Goal: Information Seeking & Learning: Learn about a topic

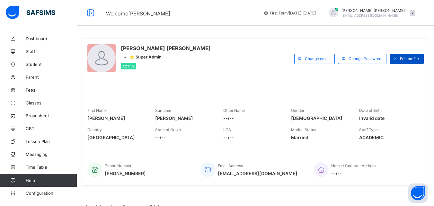
click at [417, 56] on div "Edit profile" at bounding box center [407, 59] width 34 height 10
select select "**"
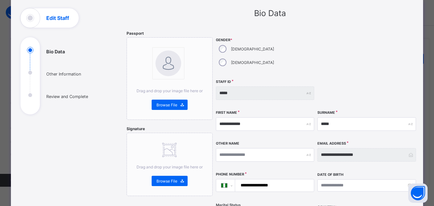
scroll to position [34, 0]
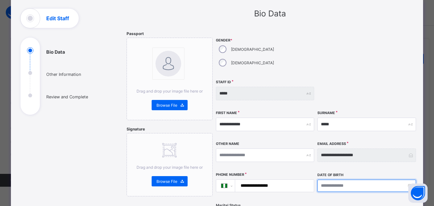
click at [411, 180] on input at bounding box center [367, 186] width 98 height 12
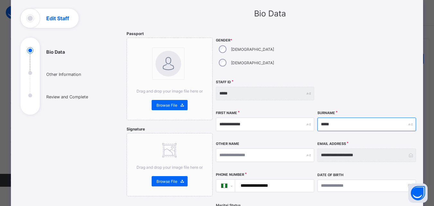
click at [332, 118] on input "*****" at bounding box center [367, 125] width 98 height 14
click at [349, 53] on div at bounding box center [367, 53] width 98 height 45
click at [328, 88] on div at bounding box center [367, 94] width 98 height 28
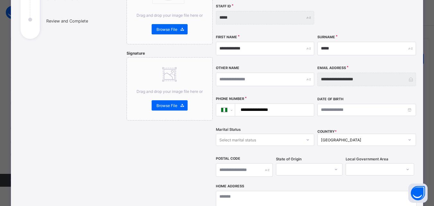
scroll to position [0, 0]
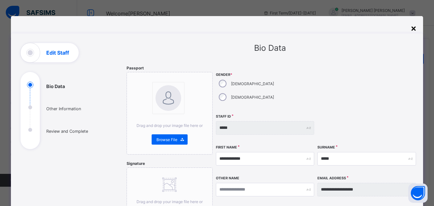
click at [416, 31] on div "×" at bounding box center [414, 28] width 6 height 11
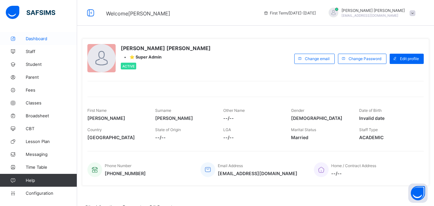
click at [36, 38] on span "Dashboard" at bounding box center [51, 38] width 51 height 5
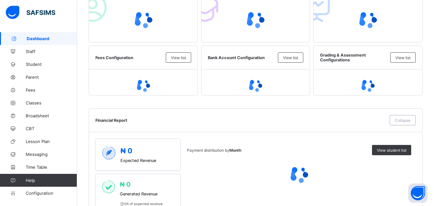
scroll to position [176, 0]
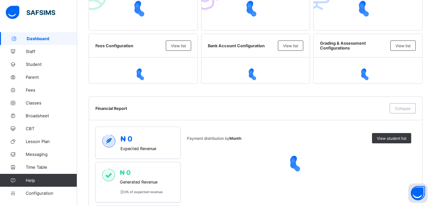
click at [144, 74] on icon at bounding box center [143, 73] width 19 height 19
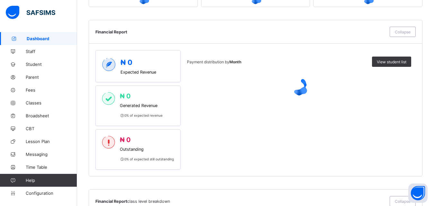
scroll to position [253, 0]
click at [210, 63] on span "Payment distribution by Month" at bounding box center [214, 61] width 54 height 5
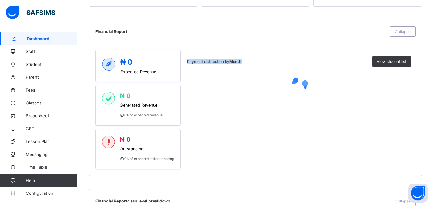
click at [210, 63] on span "Payment distribution by Month" at bounding box center [214, 61] width 54 height 5
click at [287, 56] on div "Payment distribution by Month View student list" at bounding box center [299, 110] width 224 height 120
click at [95, 32] on div "Financial Report Collapse" at bounding box center [255, 31] width 333 height 23
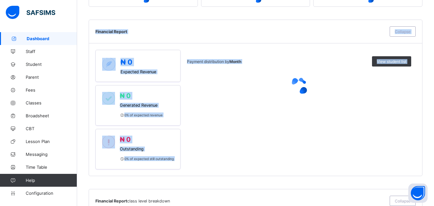
scroll to position [256, 0]
drag, startPoint x: 96, startPoint y: 32, endPoint x: 427, endPoint y: 167, distance: 357.5
click at [423, 167] on div "Financial Report Collapse ₦ 0 Expected Revenue ₦ 0 Generated Revenue 0 % of exp…" at bounding box center [256, 98] width 334 height 157
copy div "Financial Report Collapse ₦ 0 Expected Revenue ₦ 0 Generated Revenue 0 % of exp…"
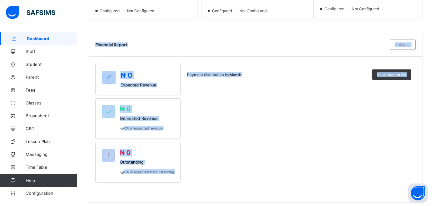
click at [238, 120] on div "Payment distribution by Month View student list" at bounding box center [299, 123] width 224 height 120
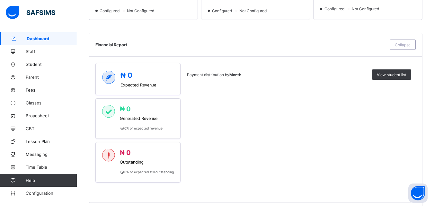
click at [238, 134] on div "Payment distribution by Month View student list" at bounding box center [299, 123] width 224 height 120
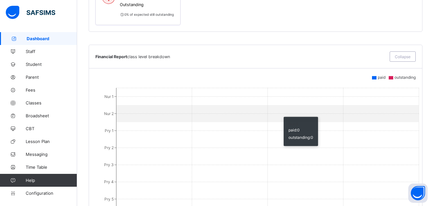
click at [281, 111] on icon "Nur 1 Nur 2 Pry 1 Pry 2 Pry 3 Pry 4 Pry 5 Pry 6 JS 1 JS 2 JS 3 SS 1 SS 2 SS 3 0…" at bounding box center [257, 209] width 325 height 257
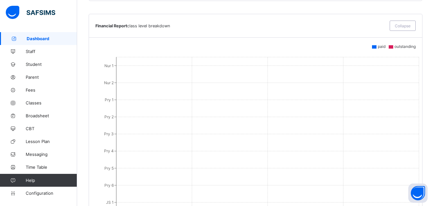
scroll to position [447, 0]
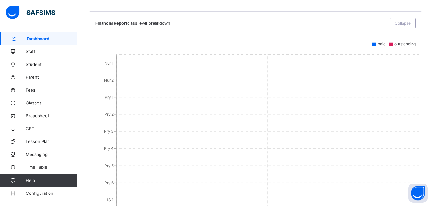
click at [115, 56] on icon "Nur 1 Nur 2 Pry 1 Pry 2 Pry 3 Pry 4 Pry 5 Pry 6 JS 1 JS 2 JS 3 SS 1 SS 2 SS 3 0…" at bounding box center [257, 176] width 325 height 257
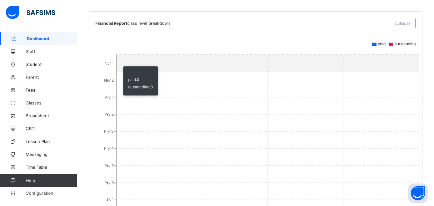
click at [120, 56] on icon "Nur 1 Nur 2 Pry 1 Pry 2 Pry 3 Pry 4 Pry 5 Pry 6 JS 1 JS 2 JS 3 SS 1 SS 2 SS 3 0…" at bounding box center [257, 176] width 325 height 257
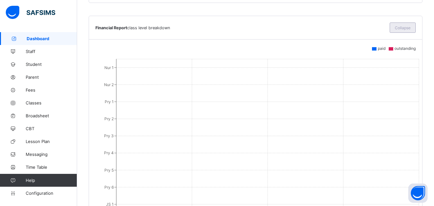
scroll to position [442, 0]
click at [402, 29] on span "Collapse" at bounding box center [403, 28] width 16 height 5
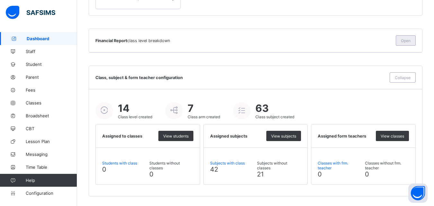
scroll to position [430, 0]
click at [404, 76] on span "Collapse" at bounding box center [403, 77] width 16 height 5
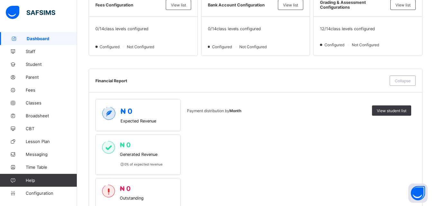
scroll to position [220, 0]
click at [405, 83] on span "Collapse" at bounding box center [403, 81] width 16 height 5
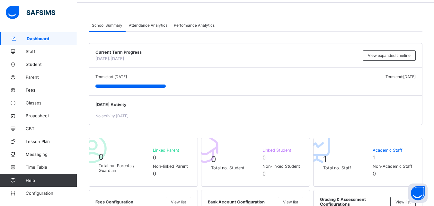
scroll to position [0, 0]
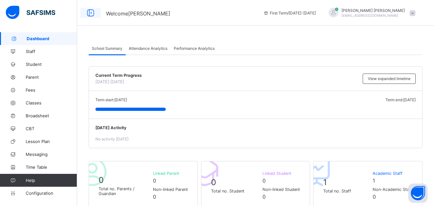
click at [93, 14] on icon at bounding box center [90, 12] width 11 height 9
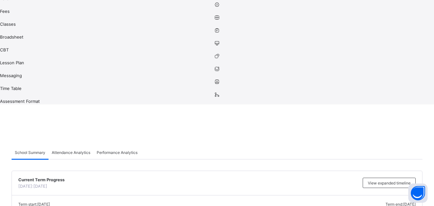
scroll to position [109, 0]
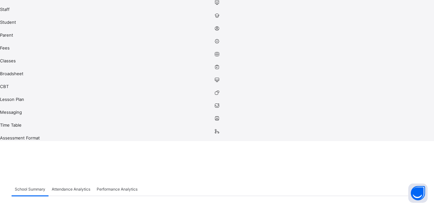
scroll to position [0, 0]
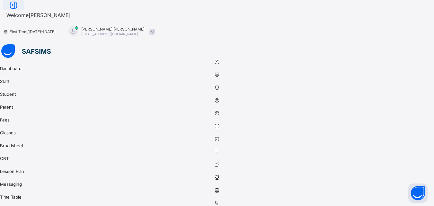
click at [19, 10] on icon at bounding box center [13, 5] width 11 height 9
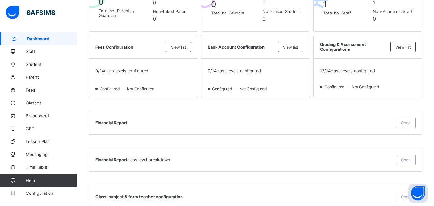
scroll to position [191, 0]
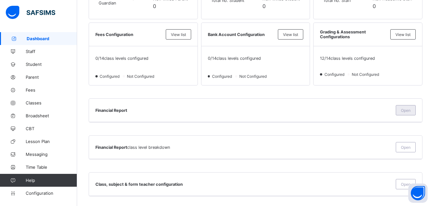
click at [411, 110] on span "Open" at bounding box center [406, 110] width 10 height 5
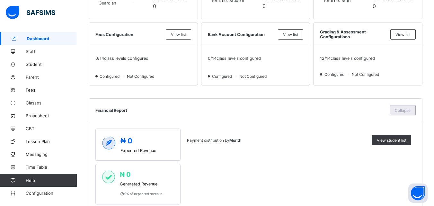
click at [411, 110] on span "Collapse" at bounding box center [403, 110] width 16 height 5
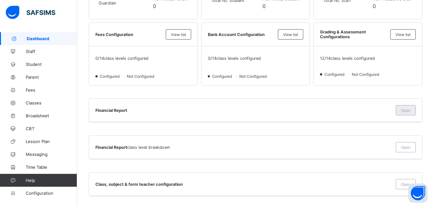
click at [411, 110] on span "Open" at bounding box center [406, 110] width 10 height 5
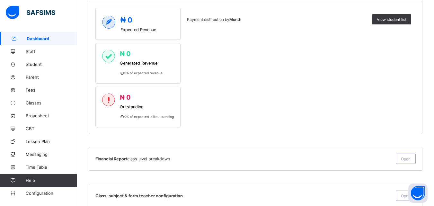
scroll to position [313, 0]
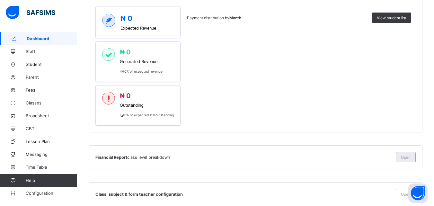
click at [413, 161] on div "Open" at bounding box center [406, 157] width 20 height 10
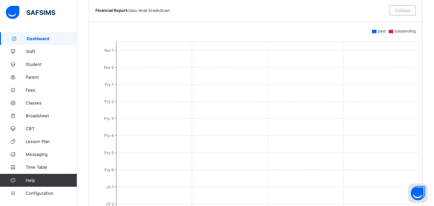
scroll to position [459, 0]
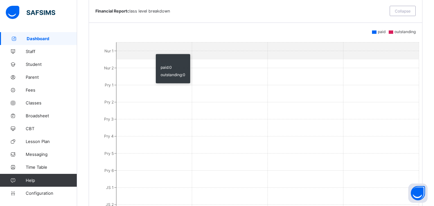
click at [153, 49] on icon "Nur 1 Nur 2 Pry 1 Pry 2 Pry 3 Pry 4 Pry 5 Pry 6 JS 1 JS 2 JS 3 SS 1 SS 2 SS 3 0…" at bounding box center [257, 164] width 325 height 257
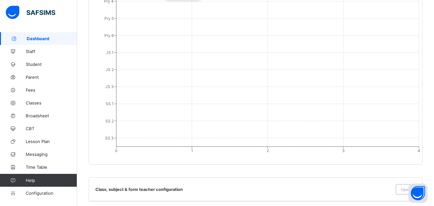
scroll to position [600, 0]
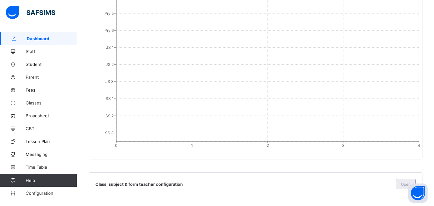
click at [402, 184] on div "Open" at bounding box center [406, 184] width 20 height 10
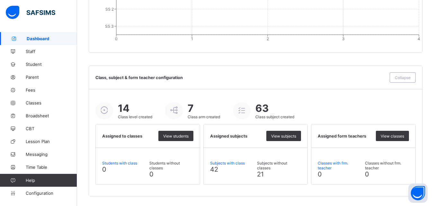
click at [178, 111] on icon at bounding box center [173, 110] width 11 height 10
click at [177, 111] on icon at bounding box center [173, 110] width 11 height 10
click at [145, 87] on div "Class, subject & form teacher configuration Collapse" at bounding box center [255, 77] width 333 height 23
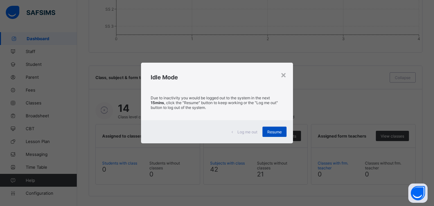
click at [269, 125] on div "Log me out Resume" at bounding box center [217, 131] width 152 height 23
click at [270, 130] on span "Resume" at bounding box center [274, 132] width 14 height 5
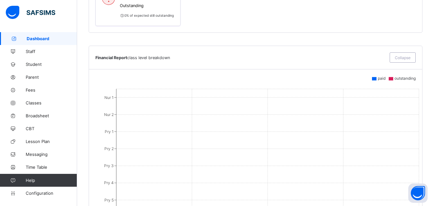
scroll to position [420, 0]
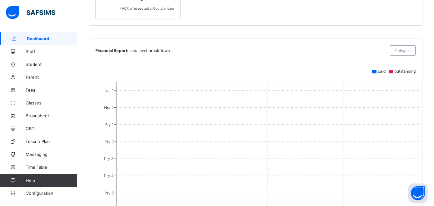
click at [120, 49] on span "Financial Report class level breakdown" at bounding box center [240, 50] width 291 height 5
copy span "Financial Report class level breakdown"
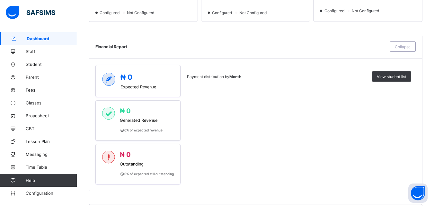
scroll to position [258, 0]
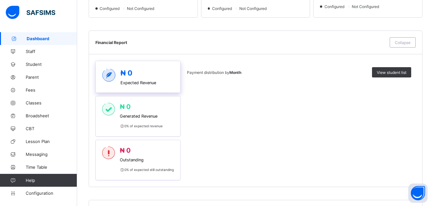
click at [136, 70] on span "₦ 0" at bounding box center [139, 73] width 36 height 8
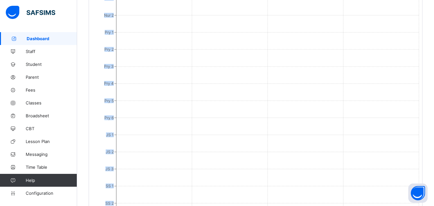
scroll to position [706, 0]
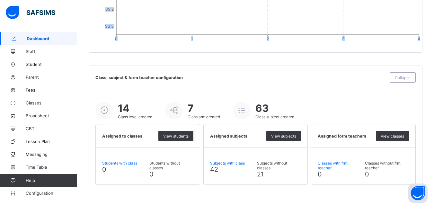
drag, startPoint x: 95, startPoint y: 70, endPoint x: 424, endPoint y: 40, distance: 330.3
copy div "Financial Report class level breakdown Collapse Nur 1 Nur 2 Pry 1 Pry 2 Pry 3 P…"
click at [232, 73] on div "Class, subject & form teacher configuration Collapse" at bounding box center [255, 77] width 321 height 10
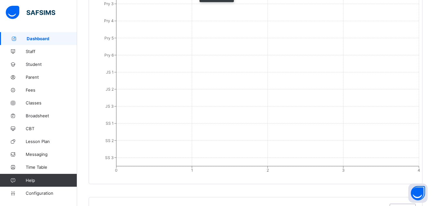
scroll to position [575, 0]
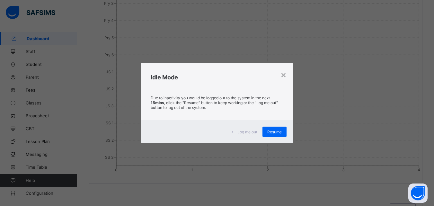
click at [157, 139] on div "Log me out Resume" at bounding box center [217, 131] width 152 height 23
click at [272, 136] on div "Resume" at bounding box center [275, 132] width 24 height 10
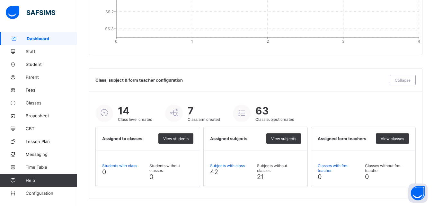
scroll to position [706, 0]
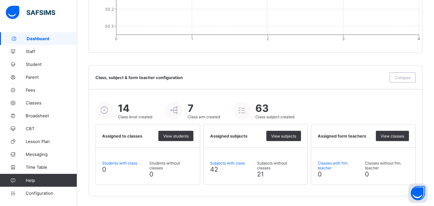
click at [243, 106] on icon at bounding box center [241, 110] width 11 height 10
